Goal: Task Accomplishment & Management: Manage account settings

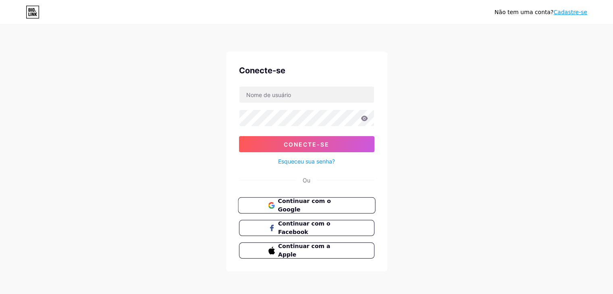
click at [301, 203] on font "Continuar com o Google" at bounding box center [304, 205] width 53 height 15
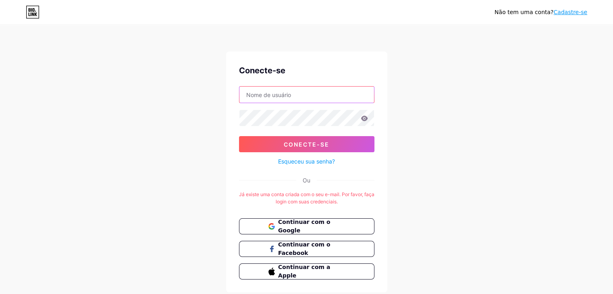
click at [297, 98] on input "text" at bounding box center [306, 95] width 135 height 16
click at [329, 102] on input "[EMAIL_ADDRESS][DOMAIN_NAME]" at bounding box center [306, 95] width 135 height 16
type input "i"
click at [326, 104] on form "Conecte-se Esqueceu sua senha?" at bounding box center [306, 126] width 135 height 80
click at [327, 97] on input "text" at bounding box center [306, 95] width 135 height 16
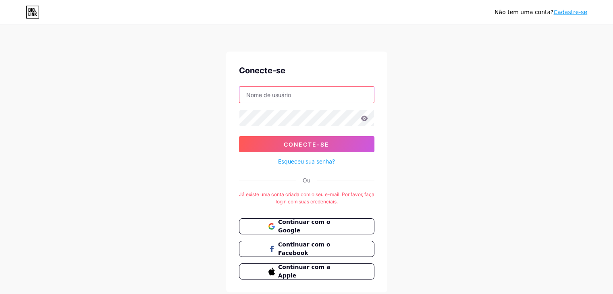
type input "[EMAIL_ADDRESS][DOMAIN_NAME]"
click at [324, 128] on form "[EMAIL_ADDRESS][DOMAIN_NAME] Conecte-se Esqueceu sua senha?" at bounding box center [306, 126] width 135 height 80
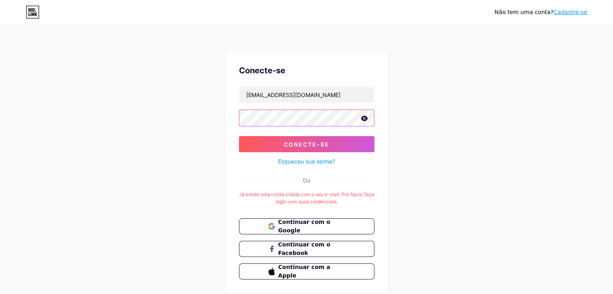
click at [239, 136] on button "Conecte-se" at bounding box center [306, 144] width 135 height 16
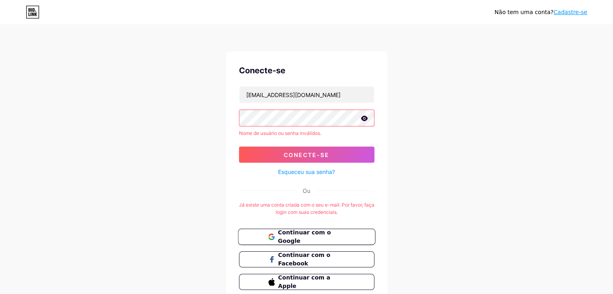
click at [317, 234] on font "Continuar com o Google" at bounding box center [304, 236] width 53 height 15
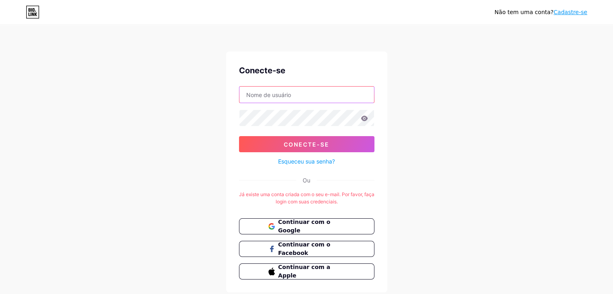
click at [292, 92] on input "text" at bounding box center [306, 95] width 135 height 16
type input "[EMAIL_ADDRESS][DOMAIN_NAME]"
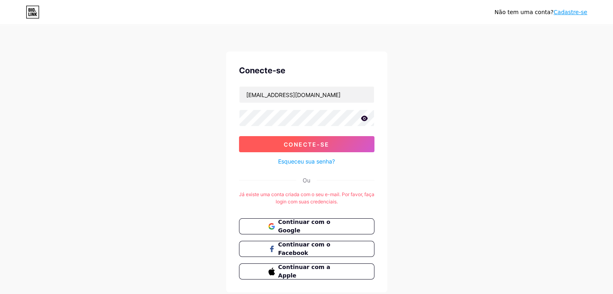
click at [278, 140] on button "Conecte-se" at bounding box center [306, 144] width 135 height 16
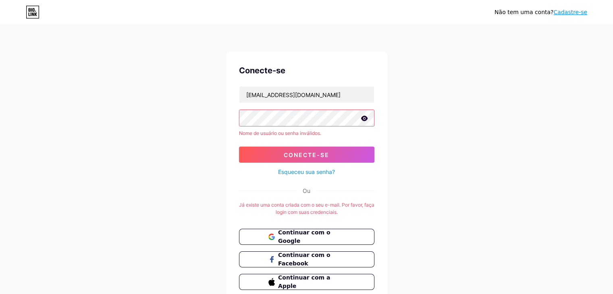
click at [321, 174] on font "Esqueceu sua senha?" at bounding box center [306, 171] width 57 height 7
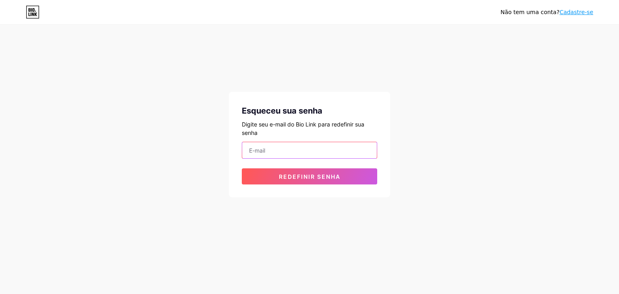
click at [324, 155] on input "email" at bounding box center [309, 150] width 135 height 16
type input "isabela.maulais@leiloescaixaadhaaborges.com.br"
click at [337, 150] on input "isabela.maulais@leiloescaixaadhaaborges.com.br" at bounding box center [309, 150] width 135 height 16
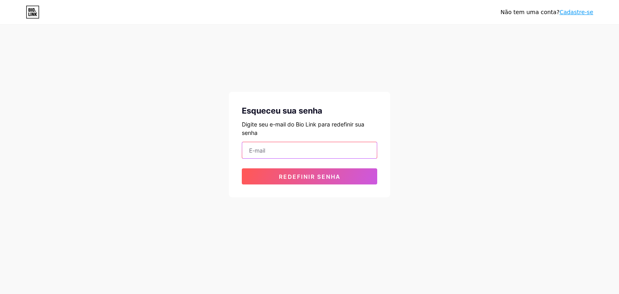
click at [337, 150] on input "email" at bounding box center [309, 150] width 135 height 16
type input "[EMAIL_ADDRESS][DOMAIN_NAME]"
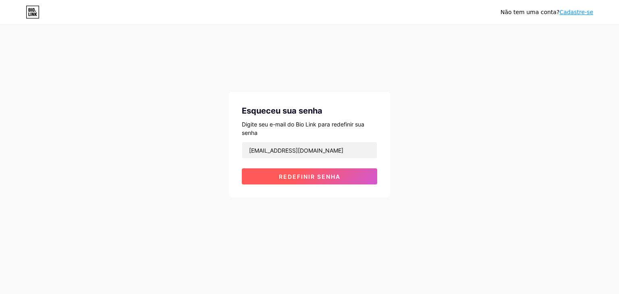
click at [324, 183] on button "Redefinir senha" at bounding box center [309, 176] width 135 height 16
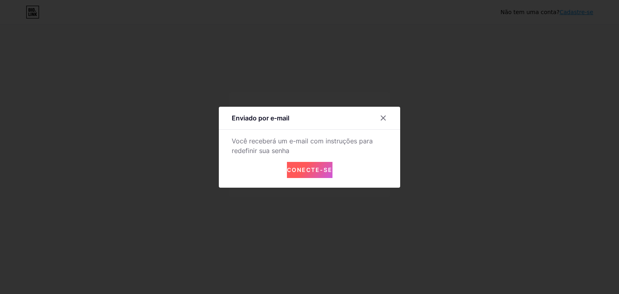
click at [304, 172] on font "Conecte-se" at bounding box center [310, 169] width 46 height 7
